Goal: Task Accomplishment & Management: Manage account settings

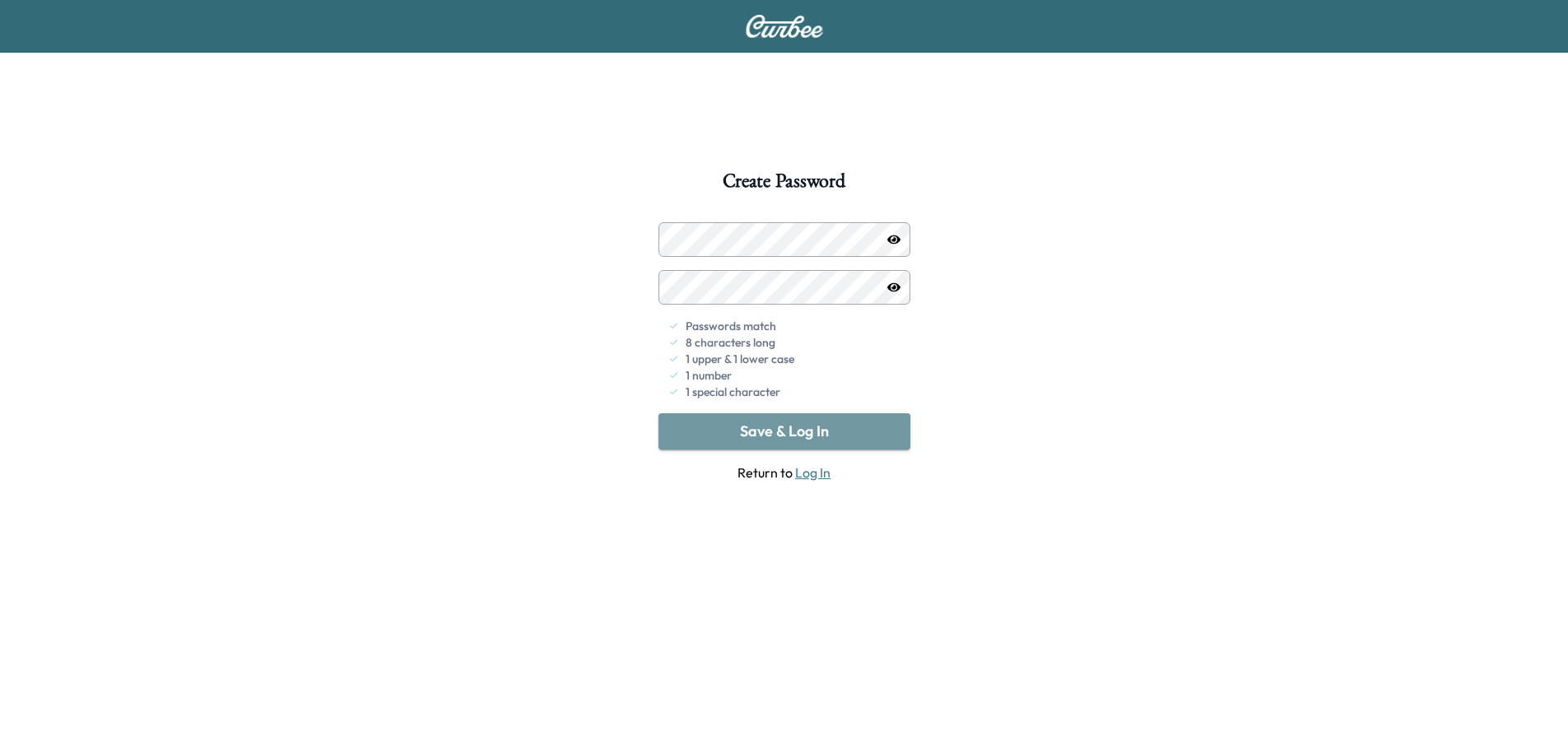
click at [809, 432] on button "Save & Log In" at bounding box center [784, 431] width 252 height 36
click at [767, 23] on img at bounding box center [784, 26] width 79 height 23
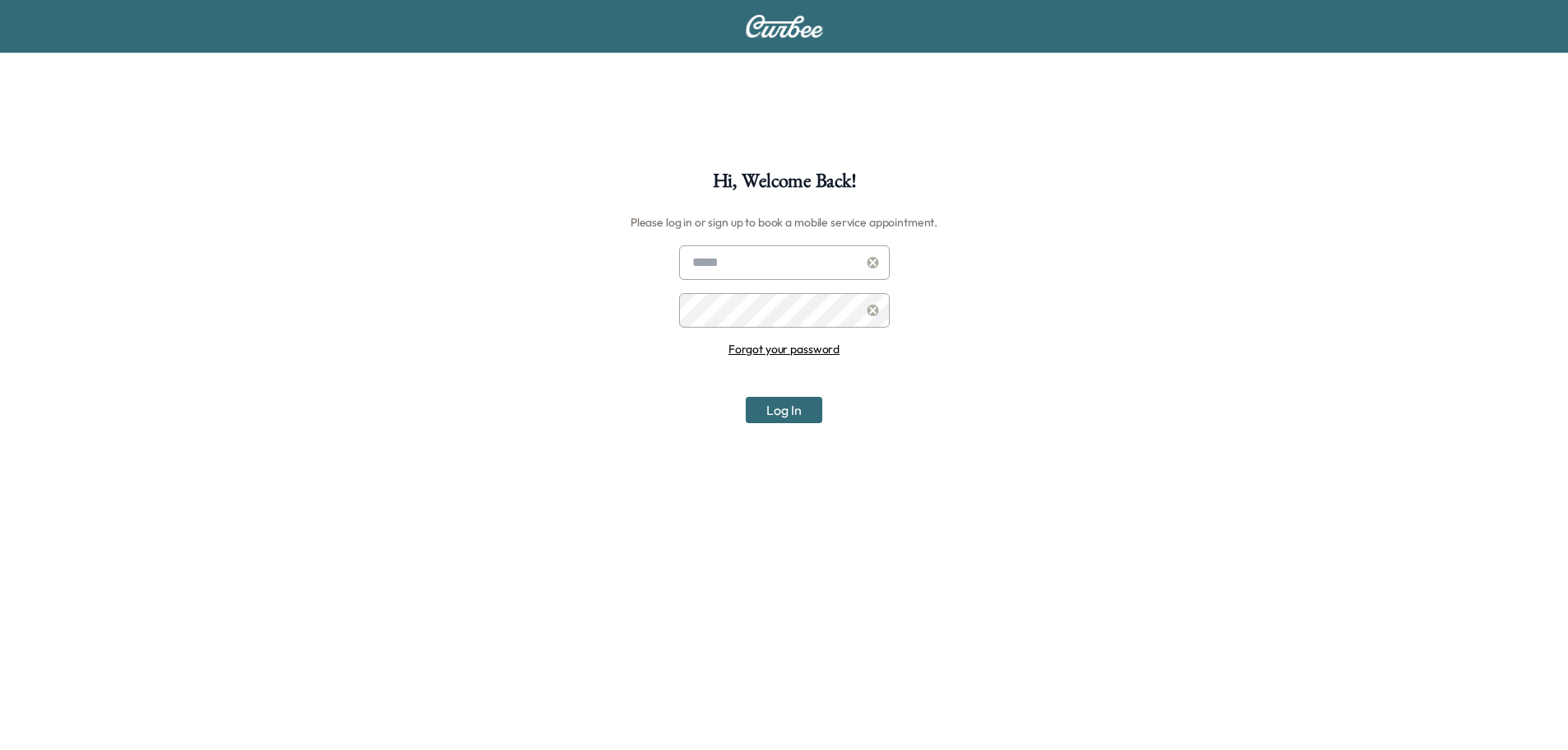
click at [803, 245] on input "text" at bounding box center [784, 262] width 211 height 35
click at [771, 275] on input "text" at bounding box center [784, 262] width 211 height 35
drag, startPoint x: 1122, startPoint y: 270, endPoint x: 1010, endPoint y: 291, distance: 114.0
click at [1121, 271] on div "Hi, Welcome Back! Please log in or sign up to book a mobile service appointment…" at bounding box center [784, 546] width 1568 height 750
click at [791, 349] on link "Forgot your password" at bounding box center [784, 349] width 111 height 15
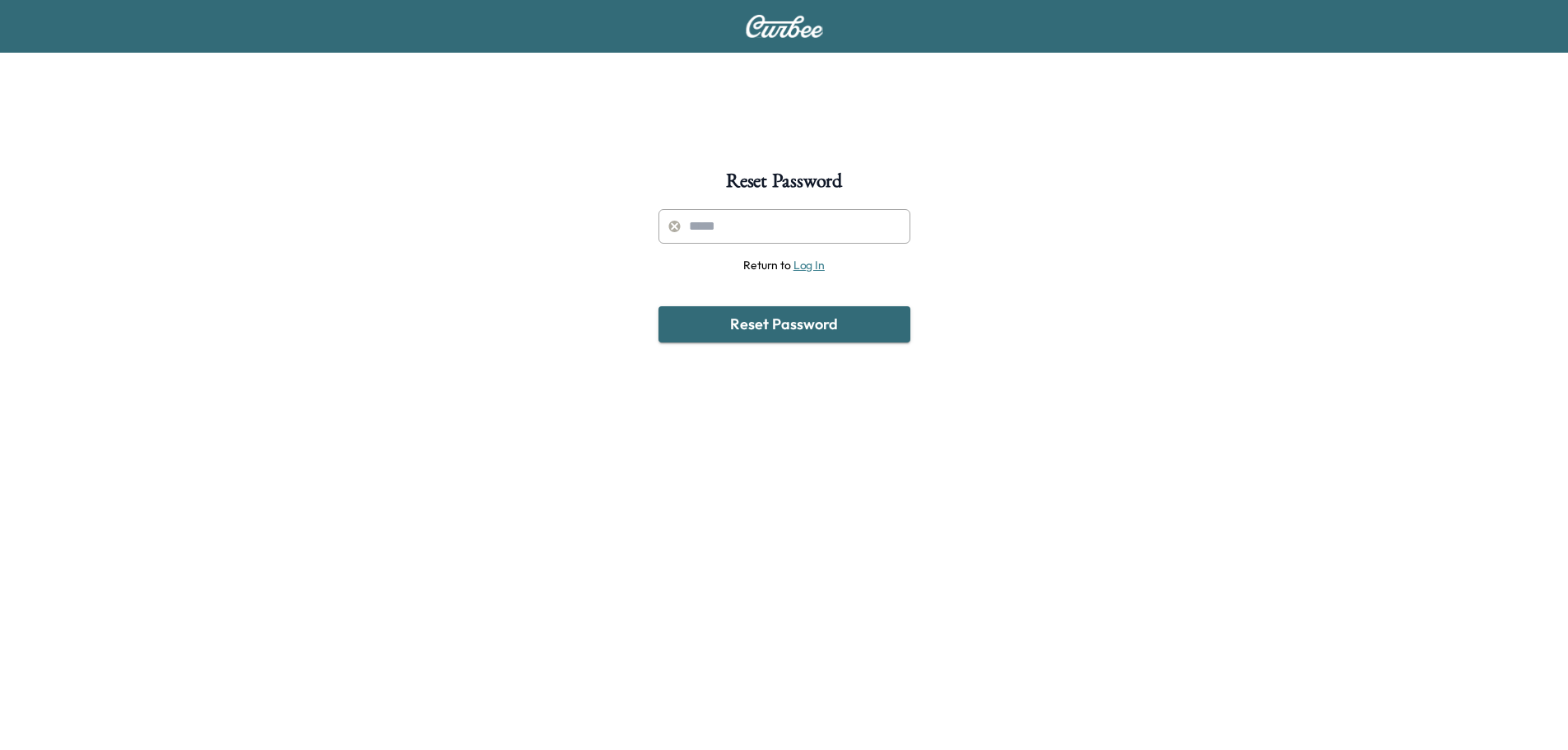
click at [790, 233] on input "text" at bounding box center [784, 227] width 252 height 35
click at [747, 229] on input "text" at bounding box center [784, 227] width 252 height 35
type input "**********"
drag, startPoint x: 775, startPoint y: 315, endPoint x: 779, endPoint y: 305, distance: 10.8
click at [775, 316] on button "Reset Password" at bounding box center [784, 325] width 252 height 36
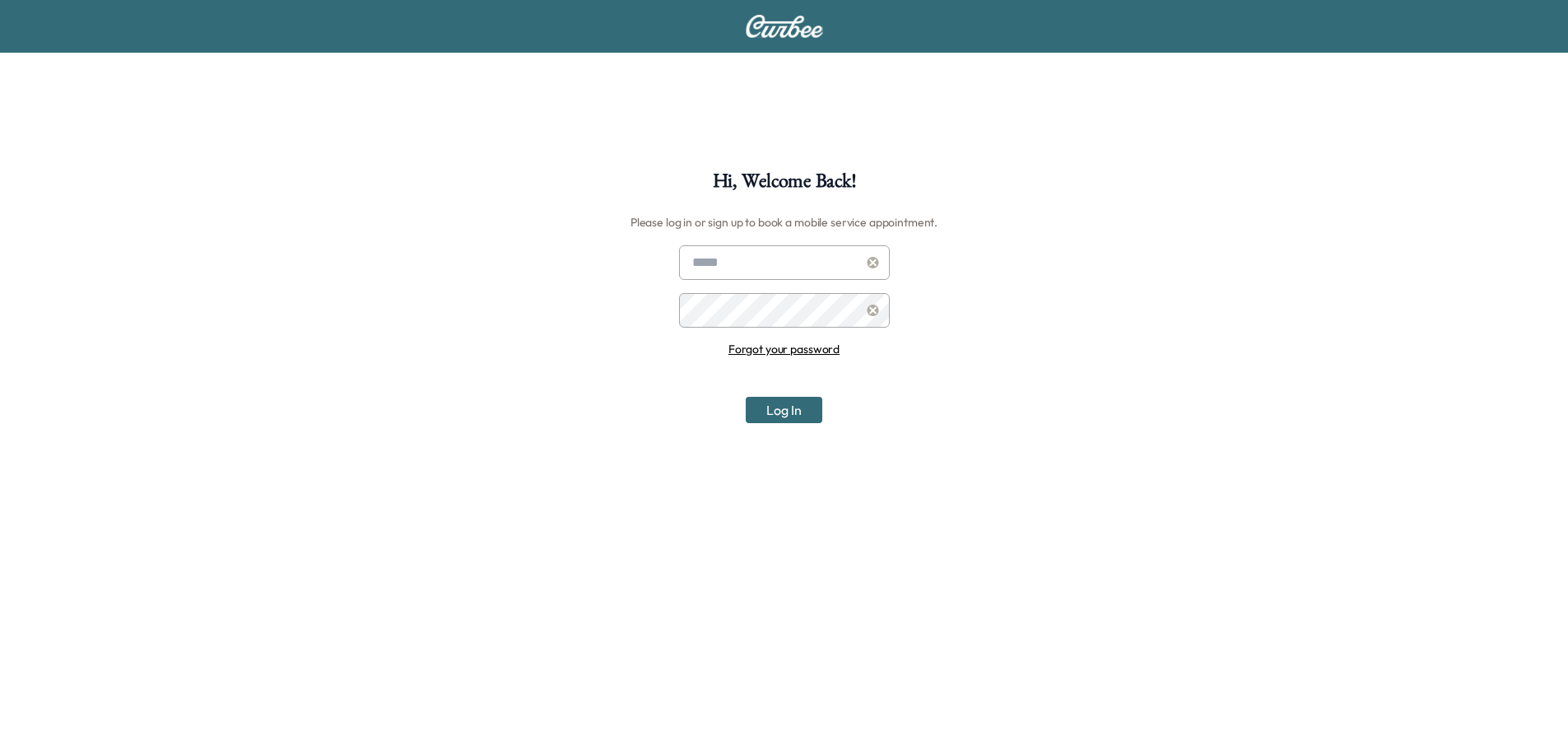
click at [790, 342] on link "Forgot your password" at bounding box center [784, 349] width 111 height 15
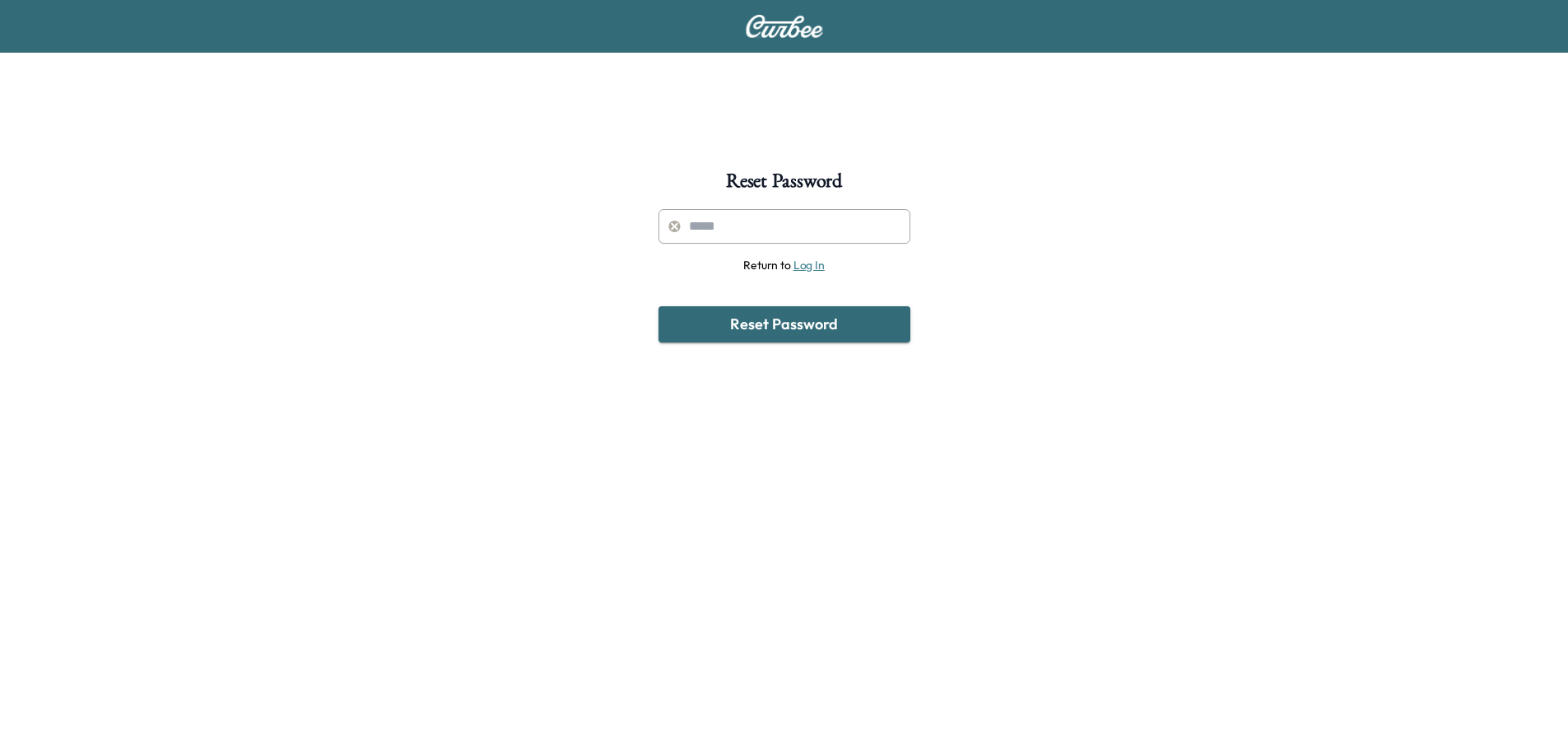
click at [781, 237] on input "text" at bounding box center [784, 227] width 252 height 35
click at [790, 229] on input "text" at bounding box center [784, 227] width 252 height 35
type input "**********"
click at [760, 333] on button "Reset Password" at bounding box center [784, 325] width 252 height 36
